Goal: Task Accomplishment & Management: Use online tool/utility

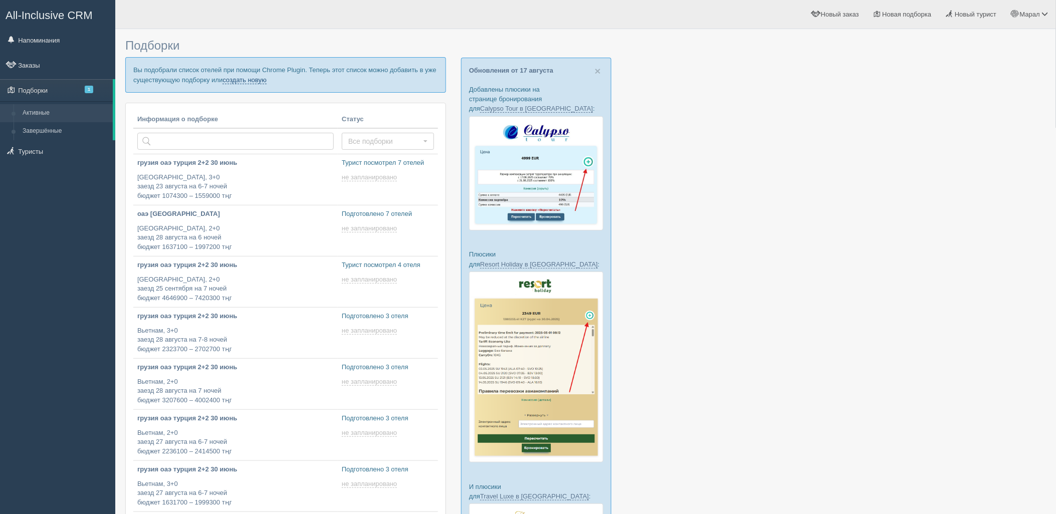
click at [248, 82] on link "создать новую" at bounding box center [245, 80] width 44 height 8
type input "[DATE] 18:55"
type input "[DATE] 18:30"
type input "[DATE] 18:20"
type input "[DATE] 14:50"
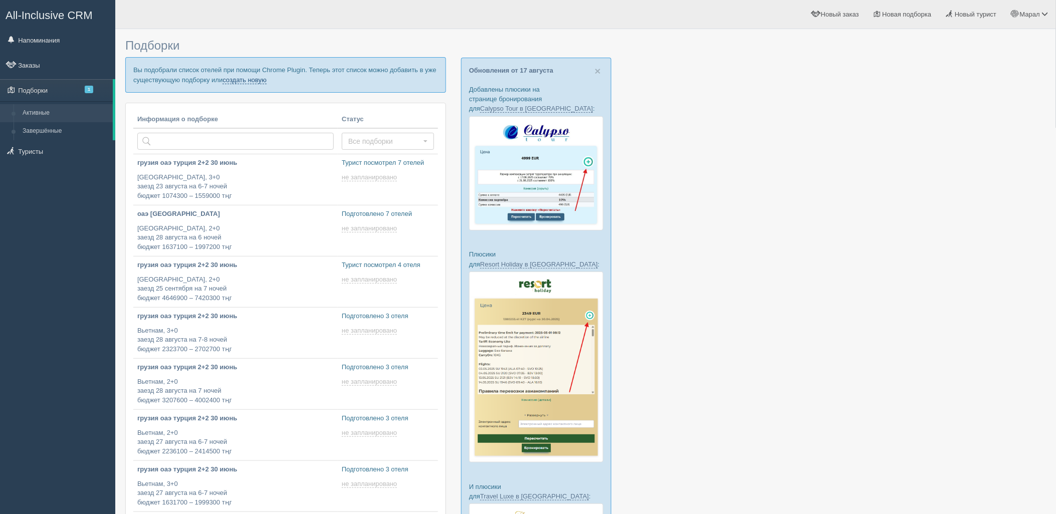
type input "[DATE] 15:25"
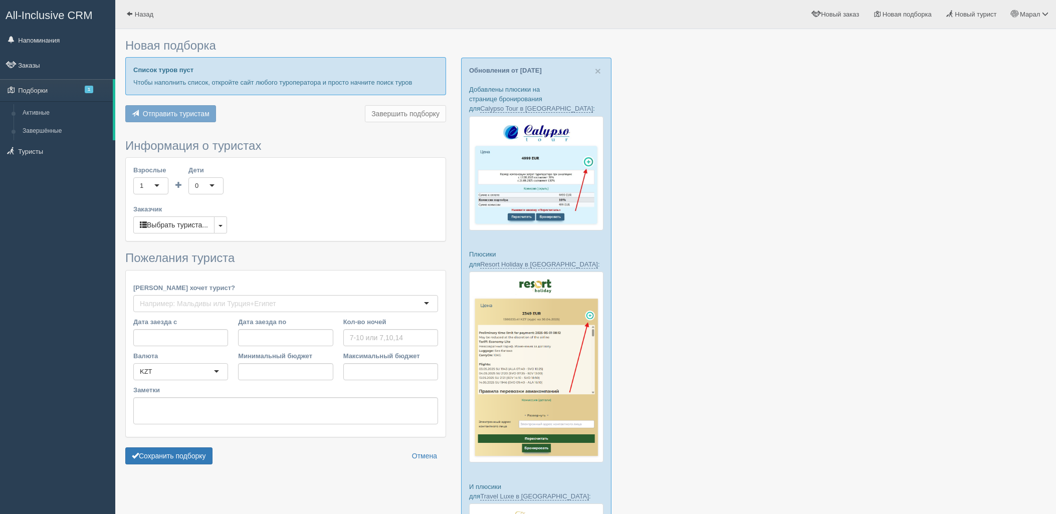
scroll to position [154, 0]
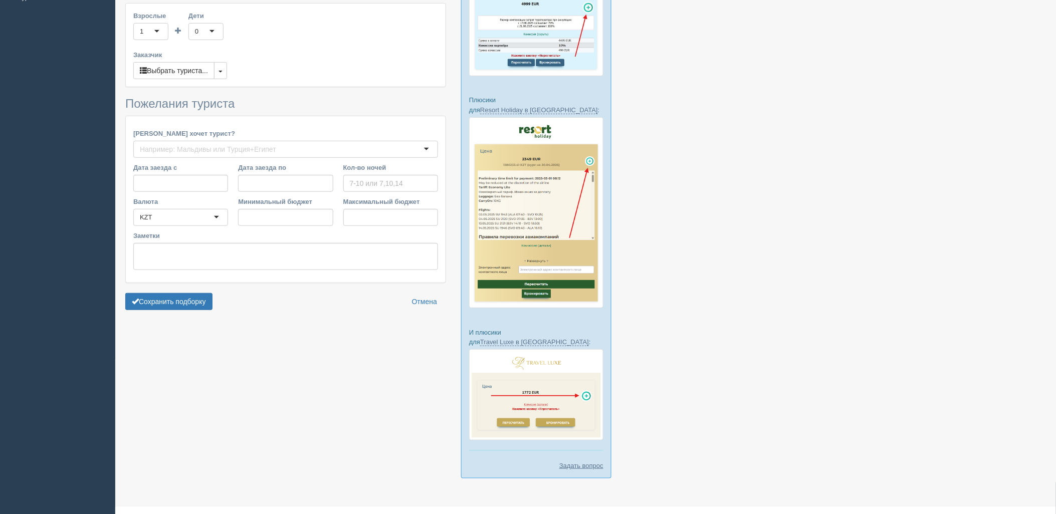
type input "7"
type input "6077900"
type input "6078000"
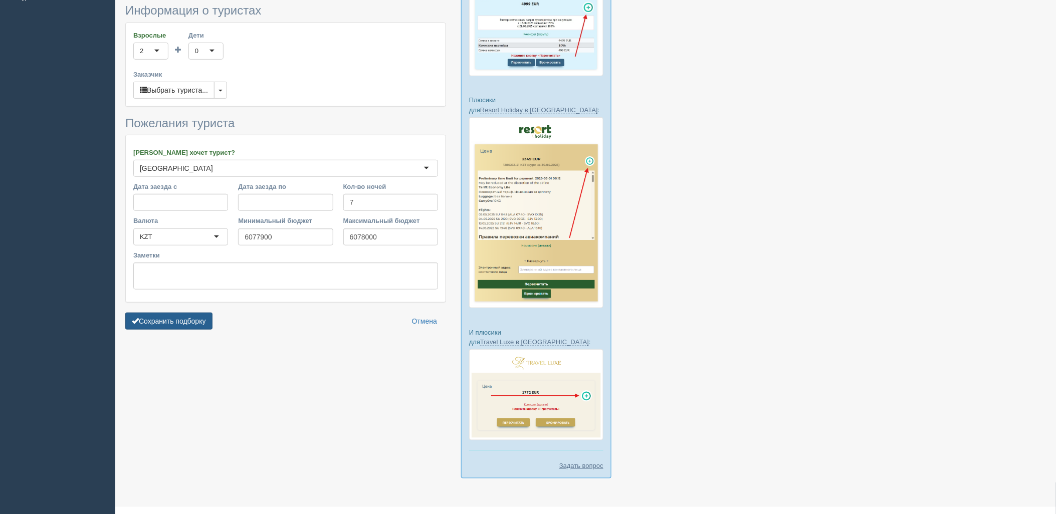
click at [190, 324] on button "Сохранить подборку" at bounding box center [168, 321] width 87 height 17
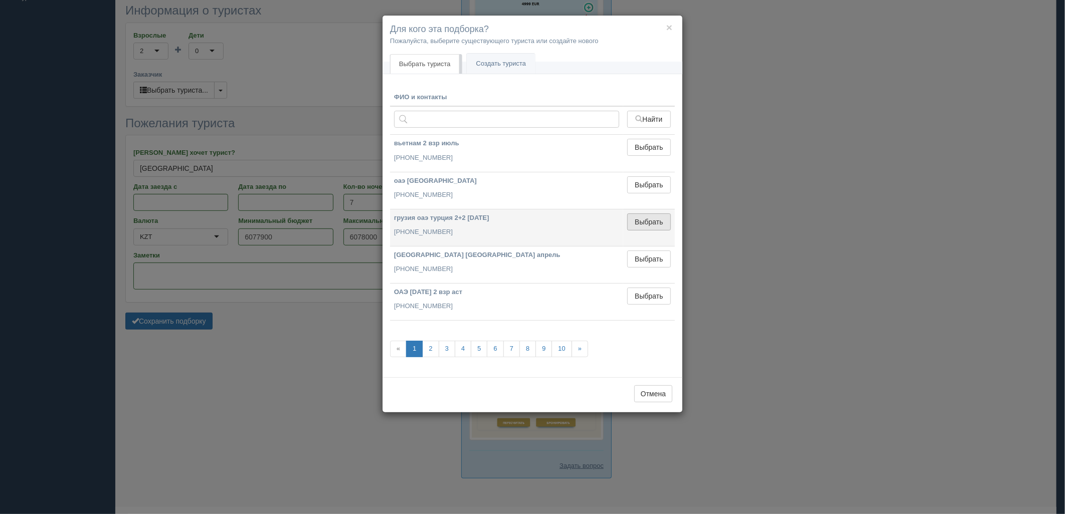
click at [650, 219] on button "Выбрать" at bounding box center [649, 222] width 44 height 17
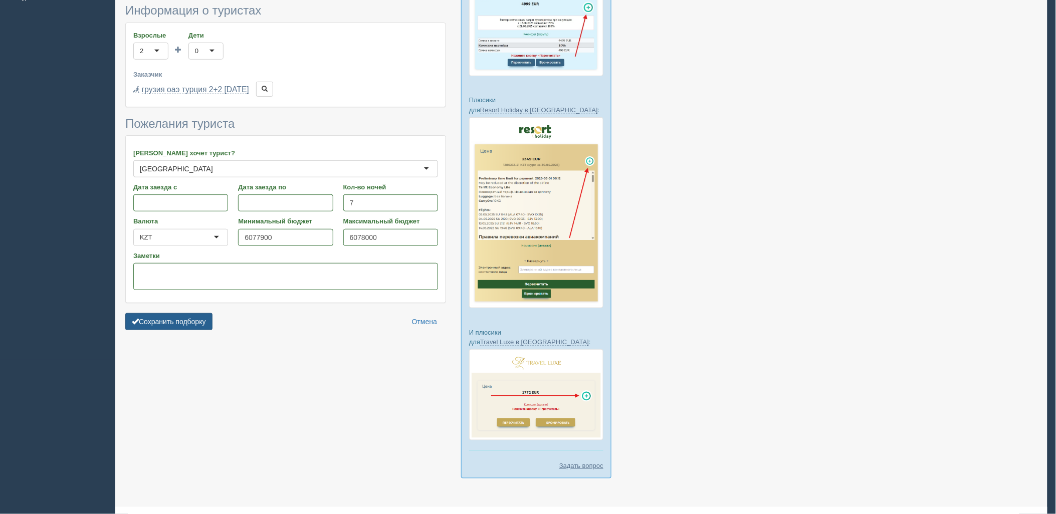
click at [181, 324] on button "Сохранить подборку" at bounding box center [168, 321] width 87 height 17
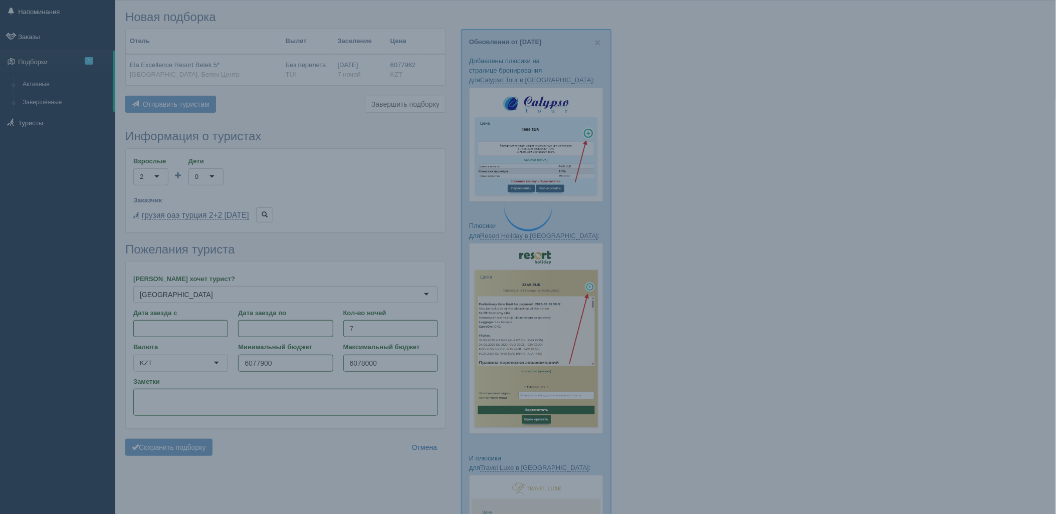
scroll to position [0, 0]
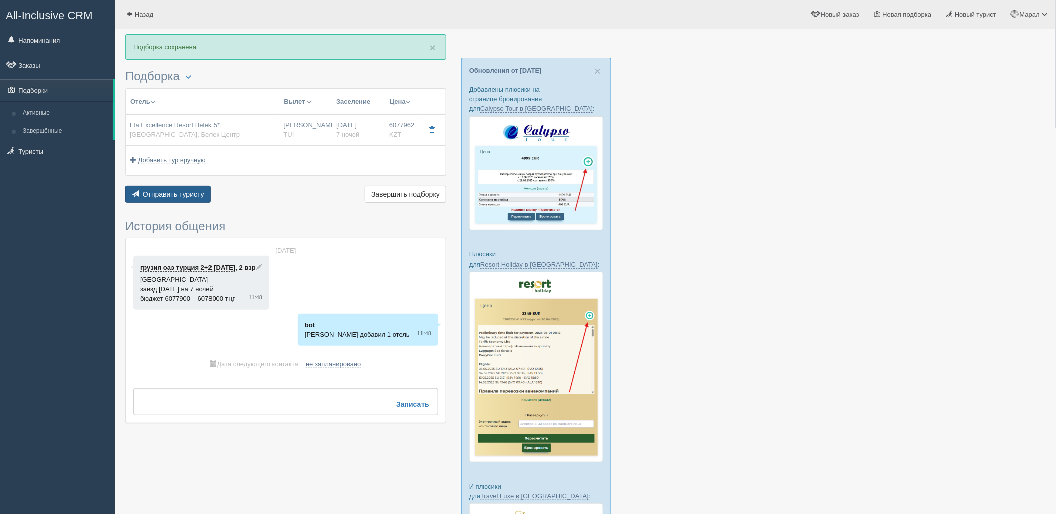
click at [193, 191] on span "Отправить туристу" at bounding box center [174, 194] width 62 height 8
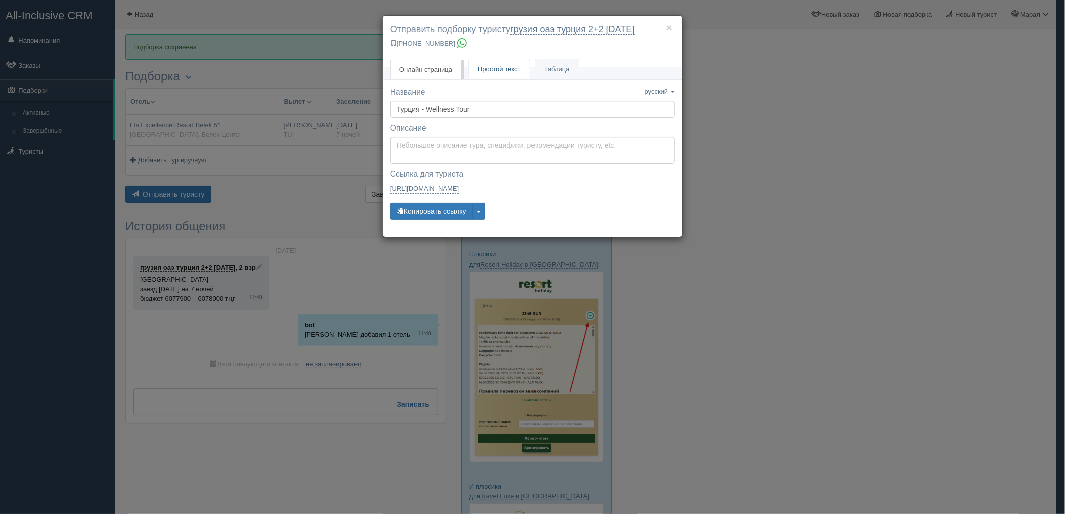
click at [514, 71] on span "Простой текст" at bounding box center [499, 69] width 43 height 8
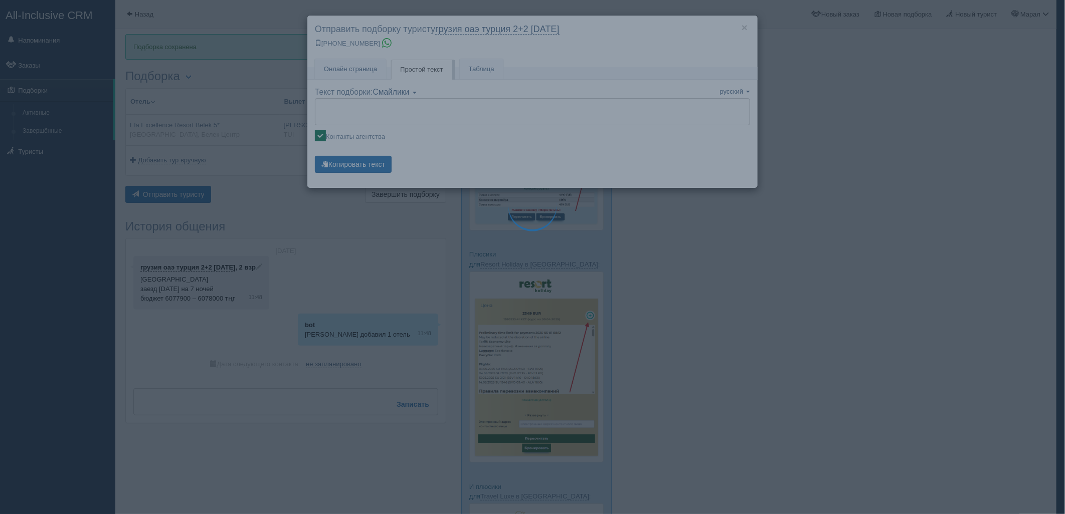
type textarea "🌞 Добрый день! Предлагаем Вам рассмотреть следующие варианты: 🌎 Турция, Белек Ц…"
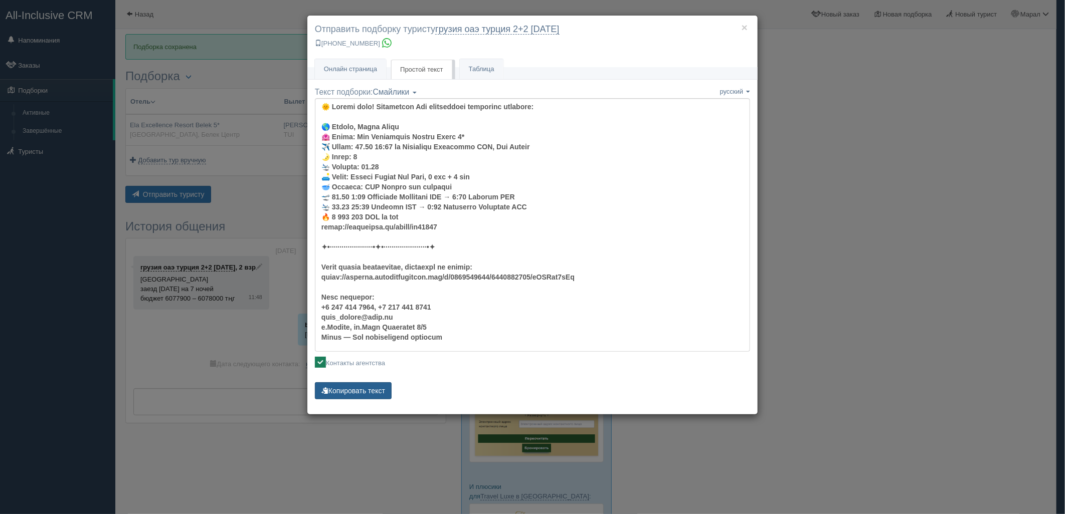
click at [349, 382] on button "Копировать текст" at bounding box center [353, 390] width 77 height 17
click at [349, 383] on button "Копировать текст" at bounding box center [353, 390] width 77 height 17
